Goal: Task Accomplishment & Management: Use online tool/utility

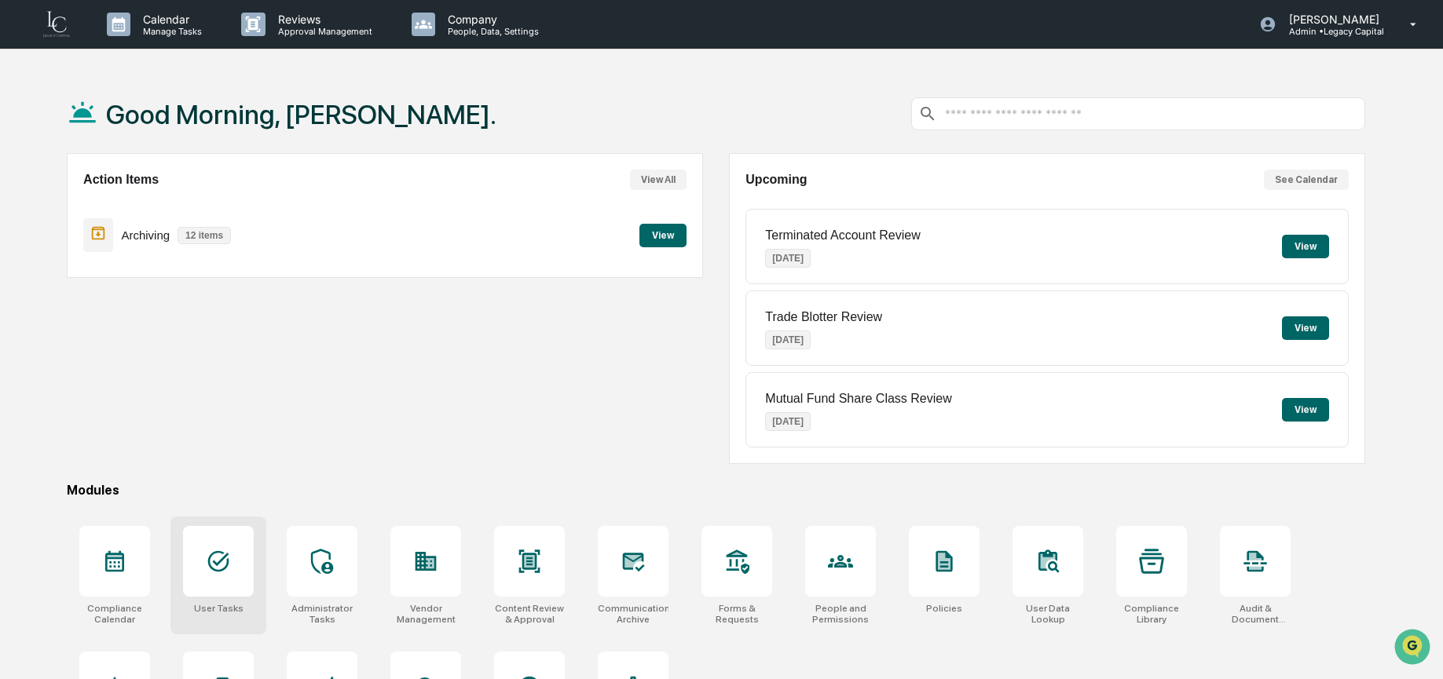
click at [212, 551] on icon at bounding box center [218, 561] width 25 height 25
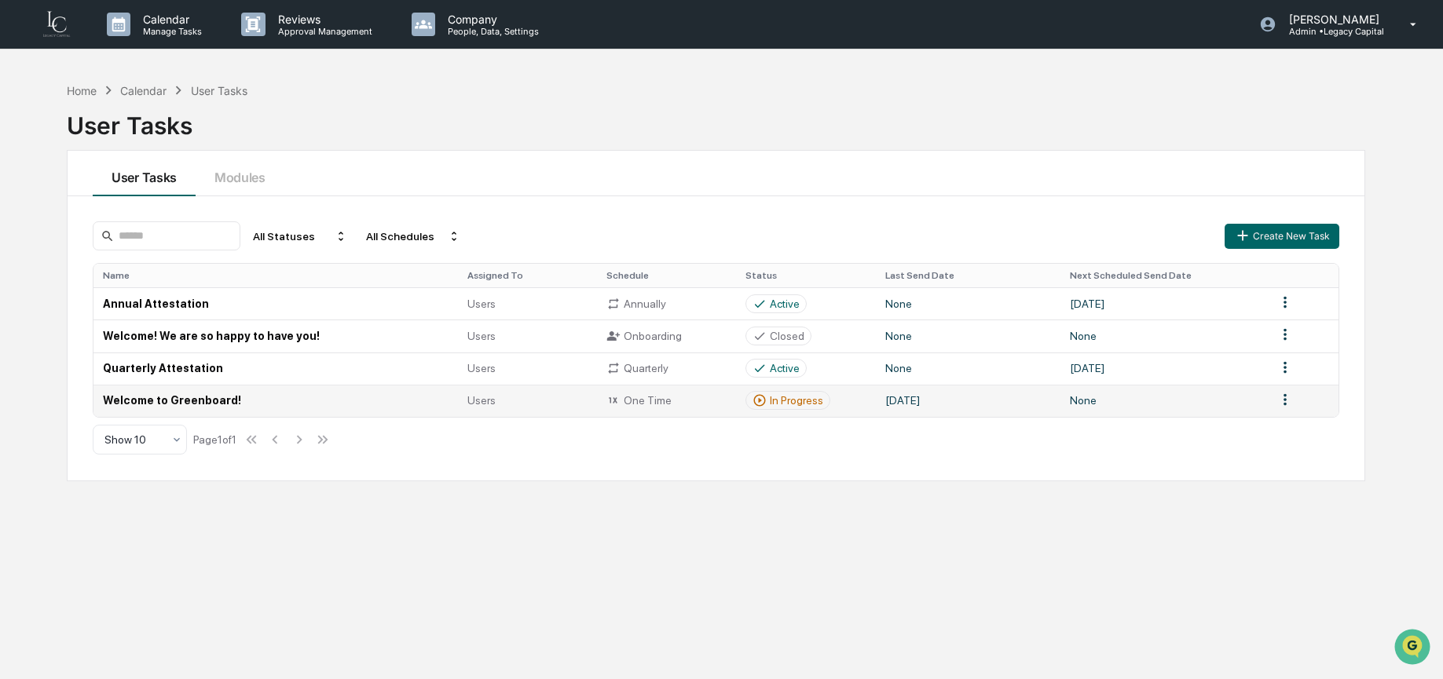
click at [247, 408] on td "Welcome to Greenboard!" at bounding box center [275, 401] width 364 height 32
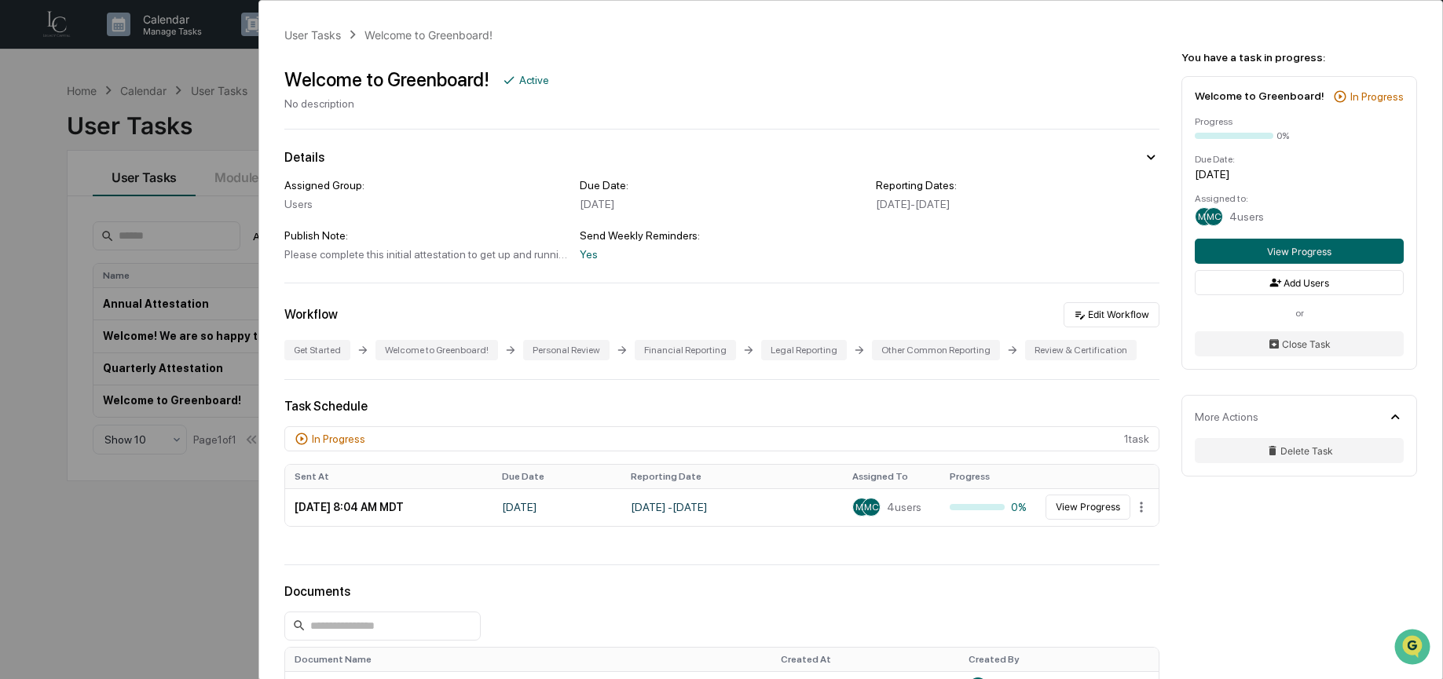
click at [1089, 283] on div at bounding box center [721, 283] width 875 height 1
click at [1089, 312] on button "Edit Workflow" at bounding box center [1111, 311] width 96 height 25
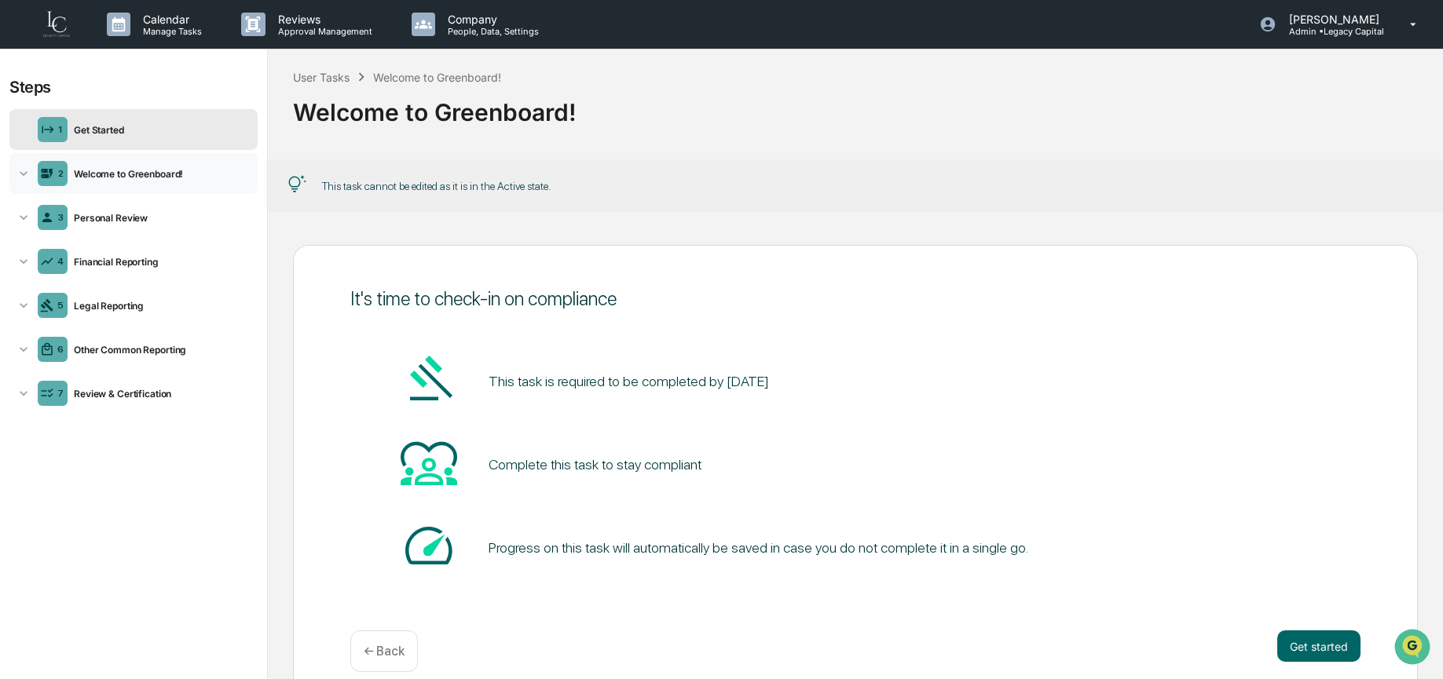
click at [120, 184] on div "2 Welcome to Greenboard!" at bounding box center [133, 173] width 248 height 41
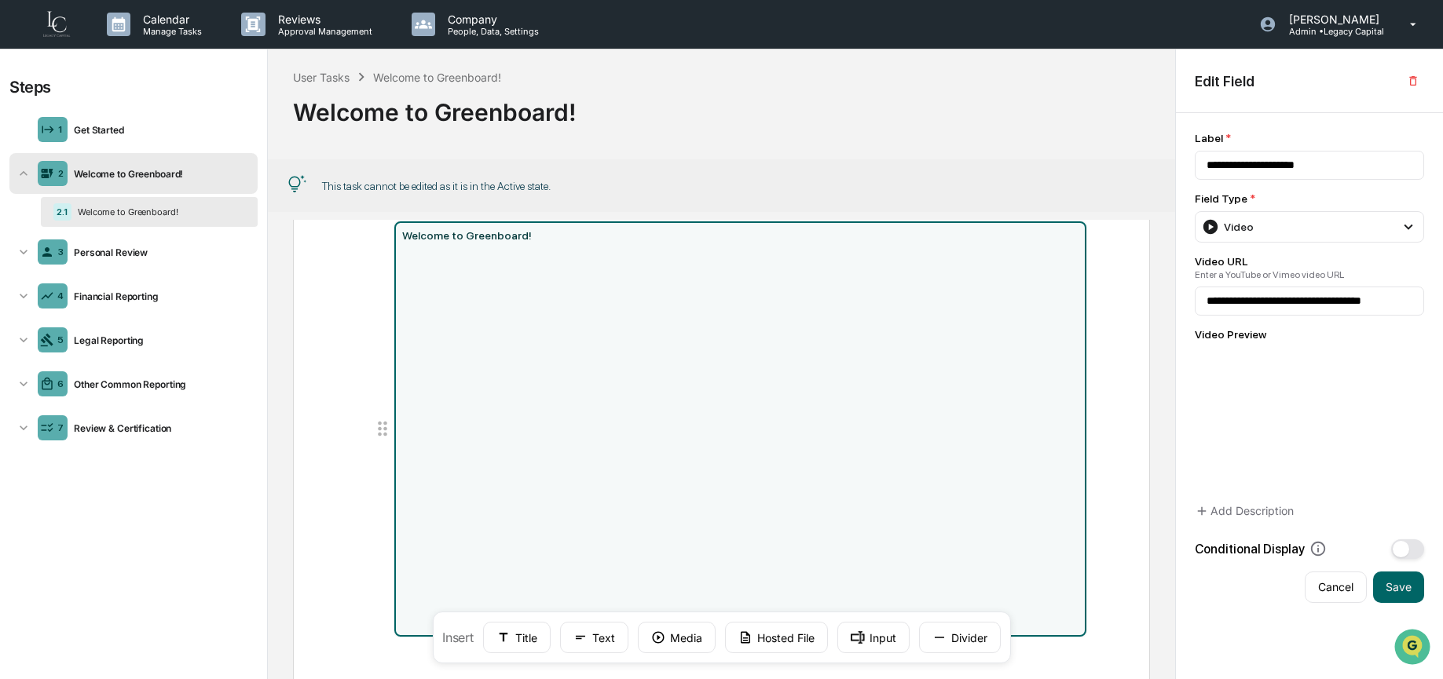
scroll to position [1, 0]
